Goal: Information Seeking & Learning: Learn about a topic

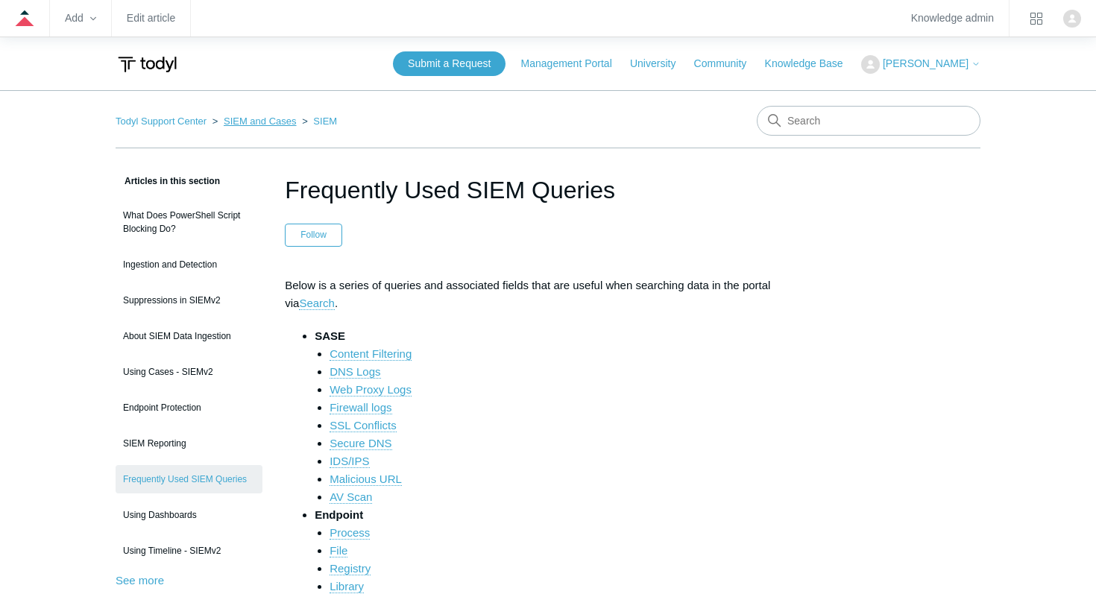
click at [261, 125] on link "SIEM and Cases" at bounding box center [260, 121] width 73 height 11
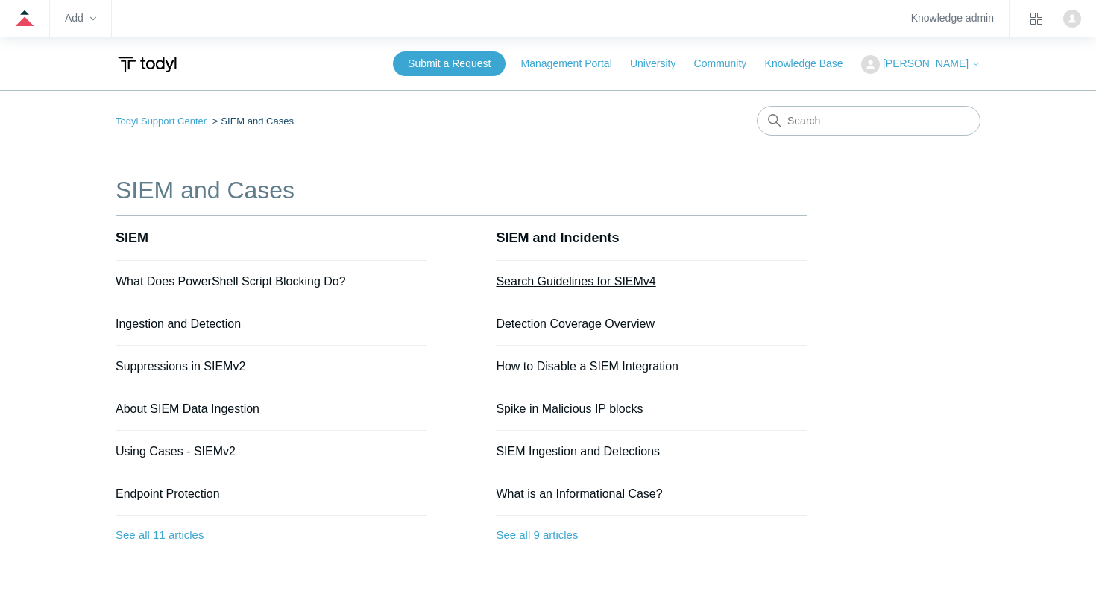
click at [594, 284] on link "Search Guidelines for SIEMv4" at bounding box center [576, 281] width 160 height 13
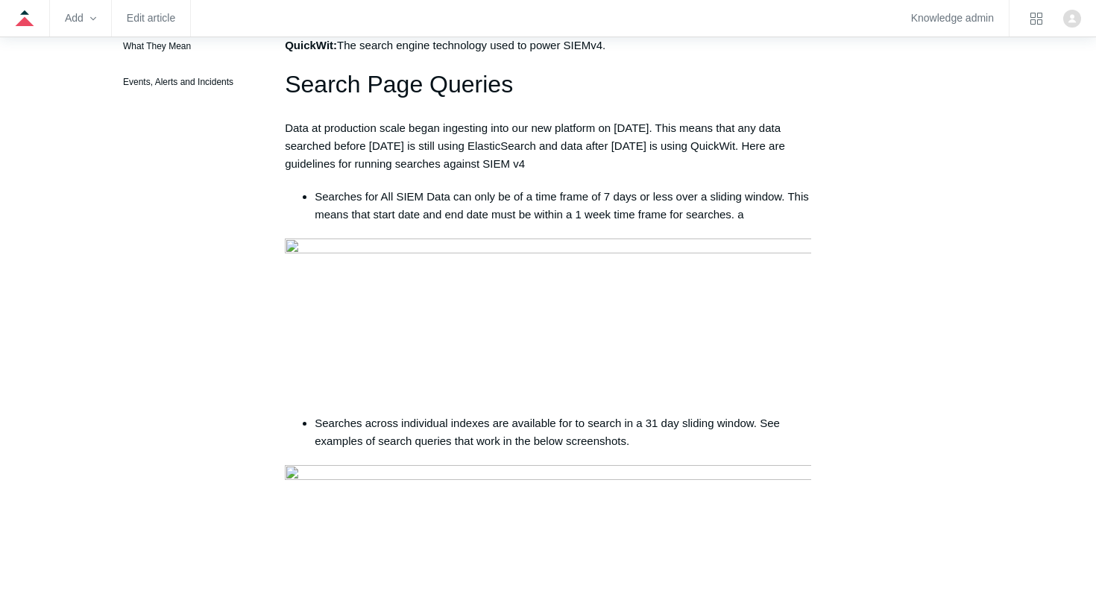
scroll to position [474, 0]
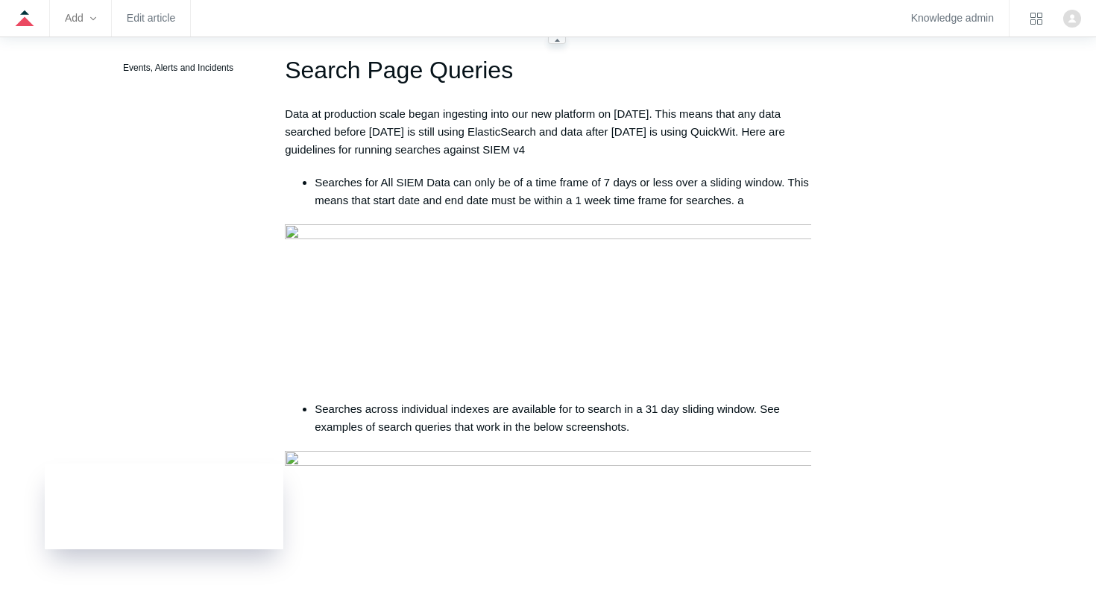
click at [86, 18] on zd-hc-trigger "Add" at bounding box center [80, 18] width 31 height 8
click at [98, 47] on link "Article" at bounding box center [132, 55] width 133 height 30
